Goal: Navigation & Orientation: Find specific page/section

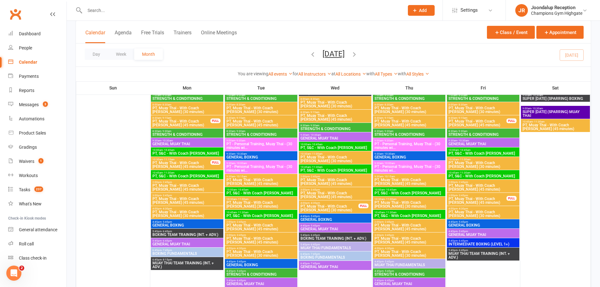
scroll to position [881, 0]
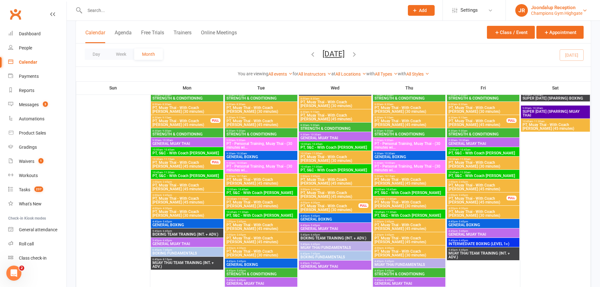
click at [555, 12] on div "Champions Gym Highgate" at bounding box center [556, 13] width 51 height 6
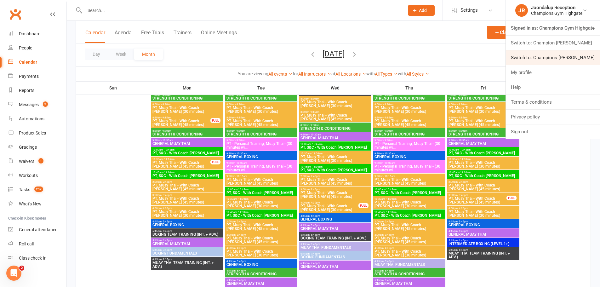
click at [565, 55] on link "Switch to: Champions [PERSON_NAME]" at bounding box center [552, 57] width 94 height 14
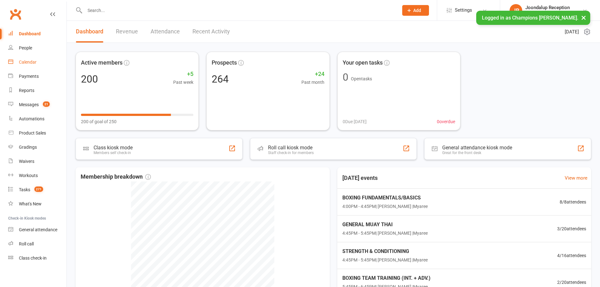
click at [31, 66] on link "Calendar" at bounding box center [37, 62] width 58 height 14
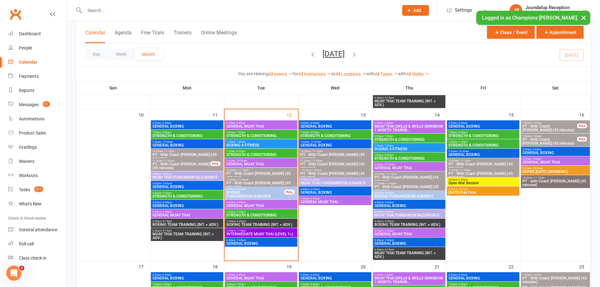
scroll to position [315, 0]
